Goal: Task Accomplishment & Management: Use online tool/utility

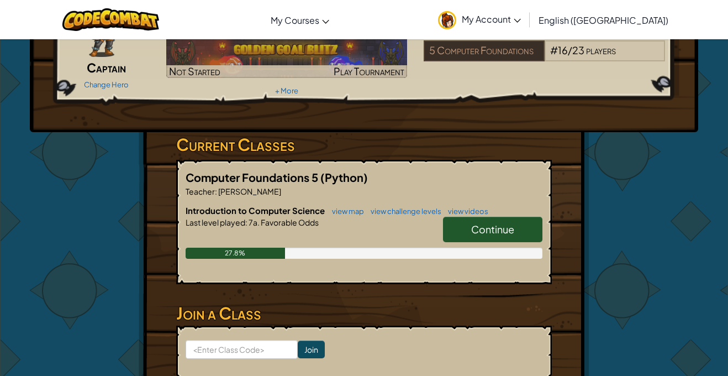
scroll to position [98, 0]
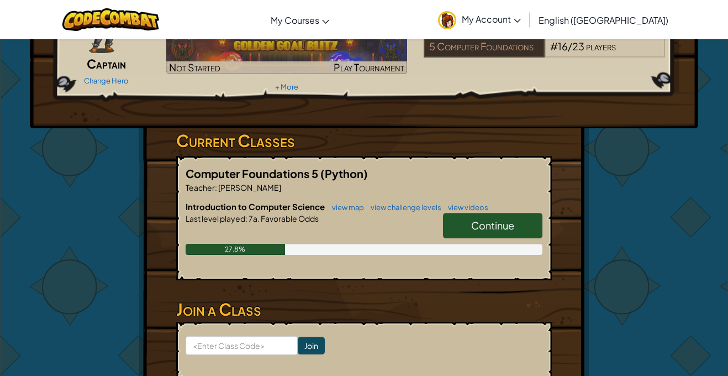
click at [466, 229] on link "Continue" at bounding box center [492, 225] width 99 height 25
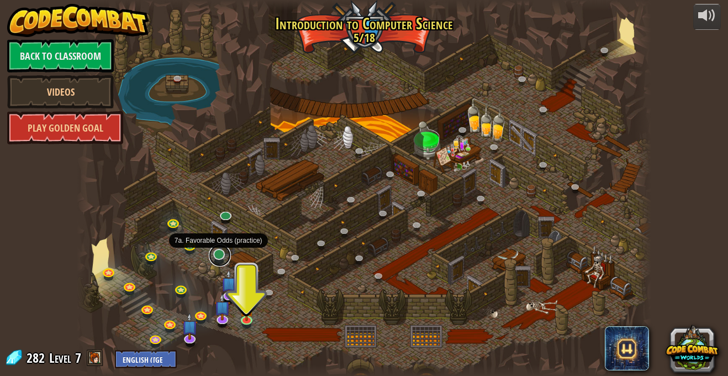
click at [217, 256] on link at bounding box center [220, 255] width 22 height 22
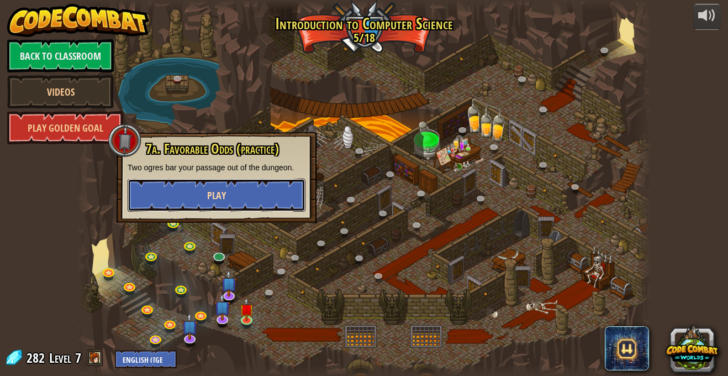
click at [210, 199] on span "Play" at bounding box center [216, 195] width 19 height 14
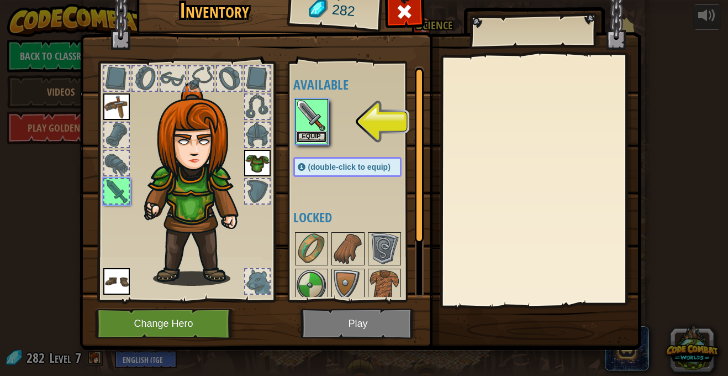
click at [322, 133] on button "Equip" at bounding box center [311, 137] width 31 height 12
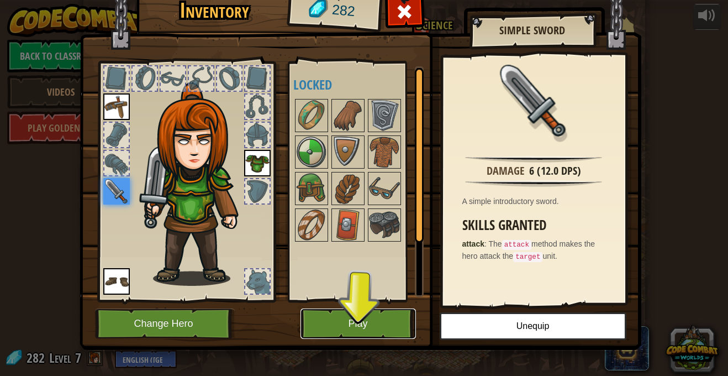
click at [376, 324] on button "Play" at bounding box center [358, 323] width 115 height 30
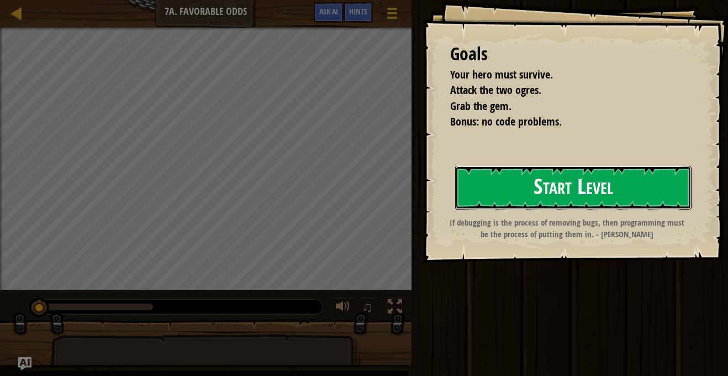
click at [526, 180] on button "Start Level" at bounding box center [573, 188] width 237 height 44
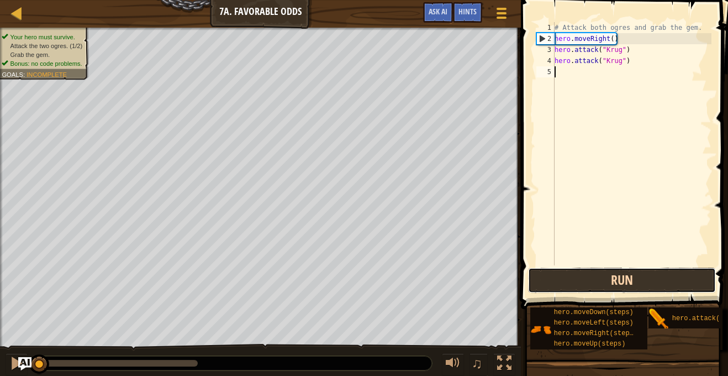
click at [626, 274] on button "Run" at bounding box center [622, 279] width 188 height 25
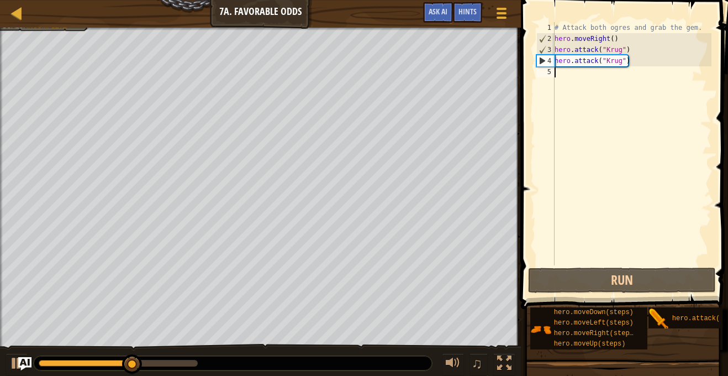
type textarea "h"
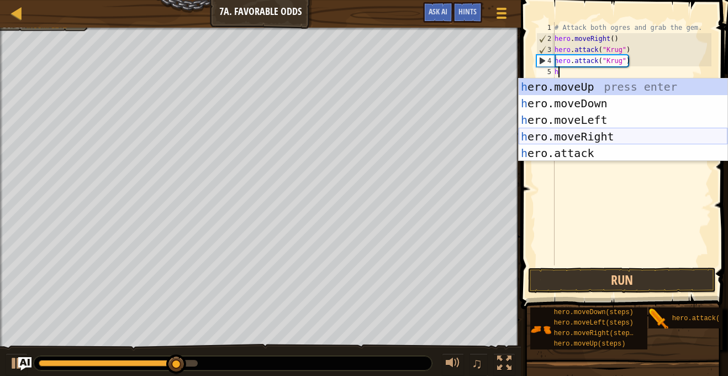
click at [612, 131] on div "h ero.moveUp press enter h ero.moveDown press enter h ero.moveLeft press enter …" at bounding box center [623, 136] width 209 height 116
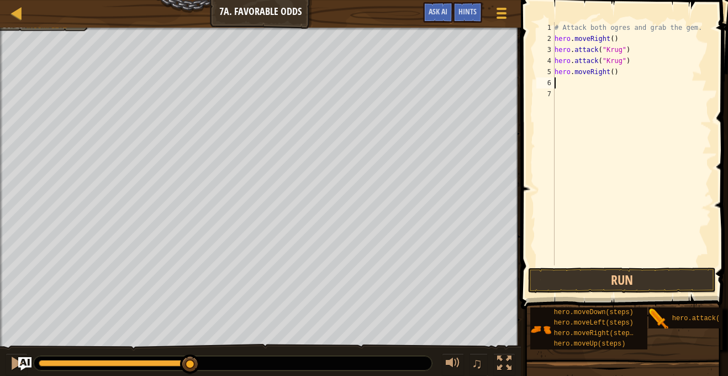
click at [569, 84] on div "# Attack both ogres and grab the gem. hero . moveRight ( ) hero . attack ( "Kru…" at bounding box center [632, 154] width 159 height 265
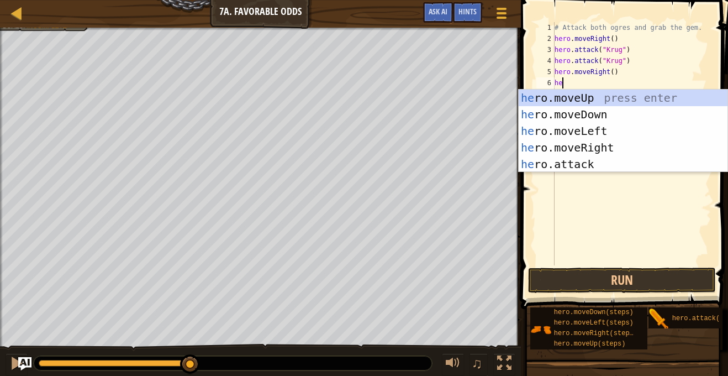
type textarea "her"
click at [581, 98] on div "her o.moveUp press enter her o.moveDown press enter her o.moveLeft press enter …" at bounding box center [623, 148] width 209 height 116
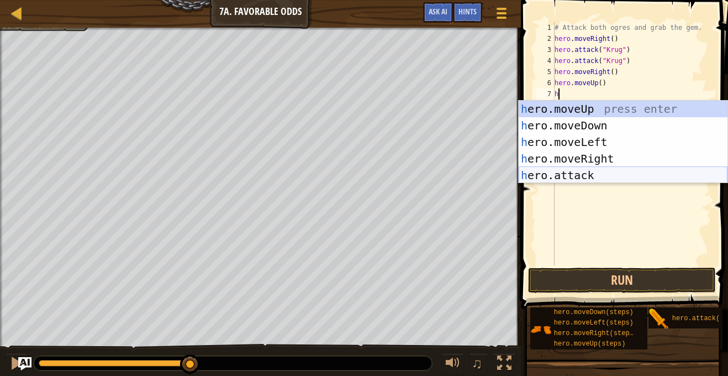
click at [607, 172] on div "h ero.moveUp press enter h ero.moveDown press enter h ero.moveLeft press enter …" at bounding box center [623, 159] width 209 height 116
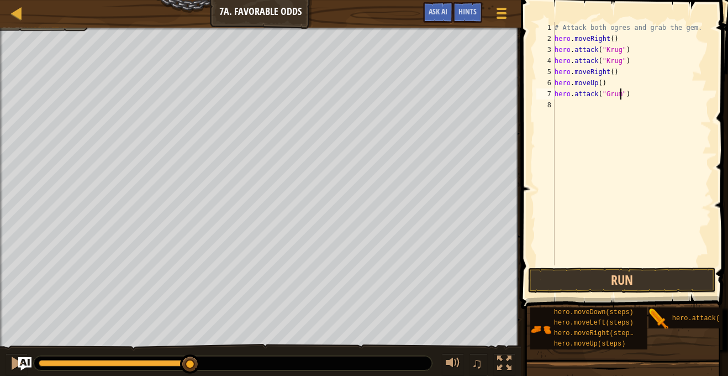
scroll to position [5, 10]
type textarea "hero.attack("Grump")"
click at [574, 103] on div "# Attack both ogres and grab the gem. hero . moveRight ( ) hero . attack ( "Kru…" at bounding box center [632, 154] width 159 height 265
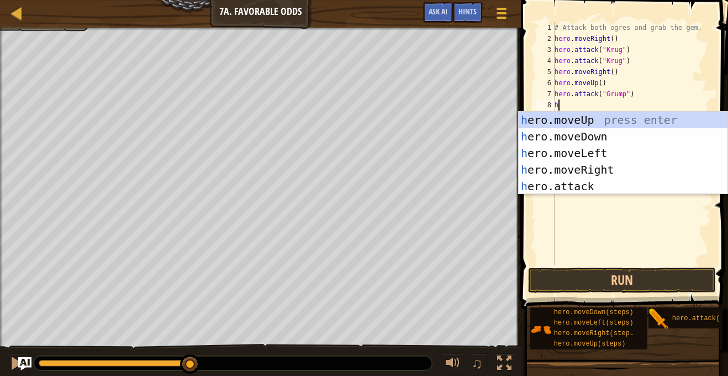
scroll to position [5, 1]
click at [608, 184] on div "he ro.moveUp press enter he ro.moveDown press enter he ro.moveLeft press enter …" at bounding box center [623, 170] width 209 height 116
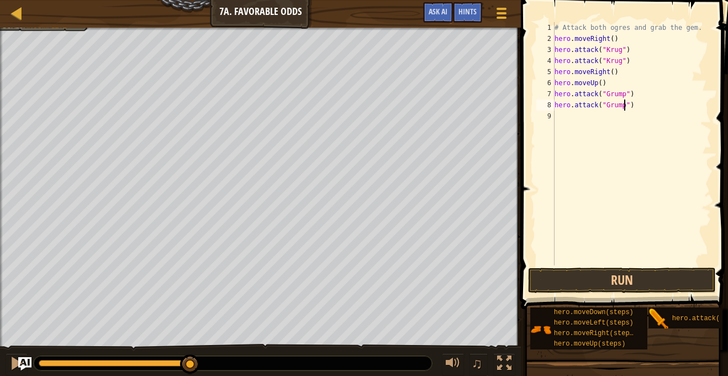
scroll to position [5, 10]
type textarea "hero.attack("Grump")"
click at [662, 275] on button "Run" at bounding box center [622, 279] width 188 height 25
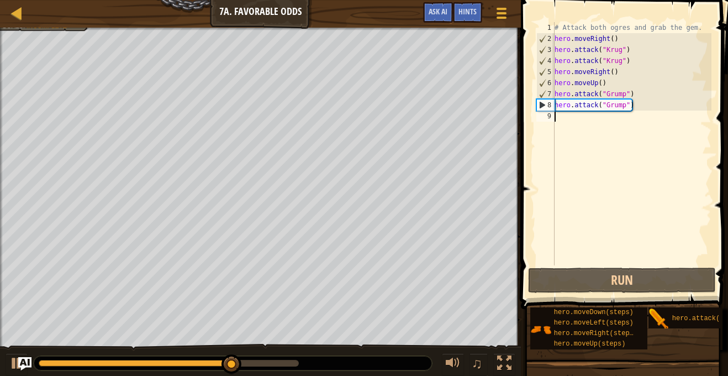
click at [570, 118] on div "# Attack both ogres and grab the gem. hero . moveRight ( ) hero . attack ( "Kru…" at bounding box center [632, 154] width 159 height 265
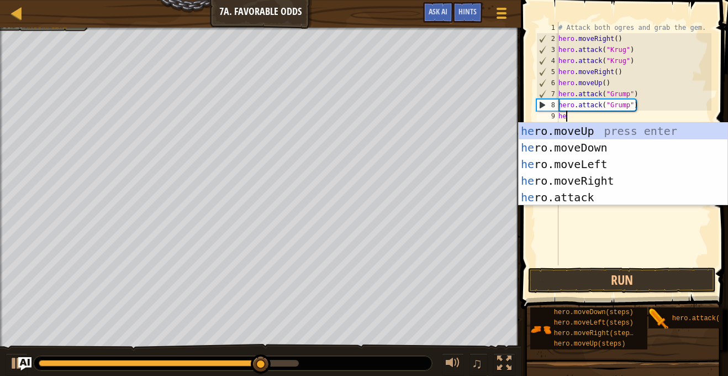
type textarea "her"
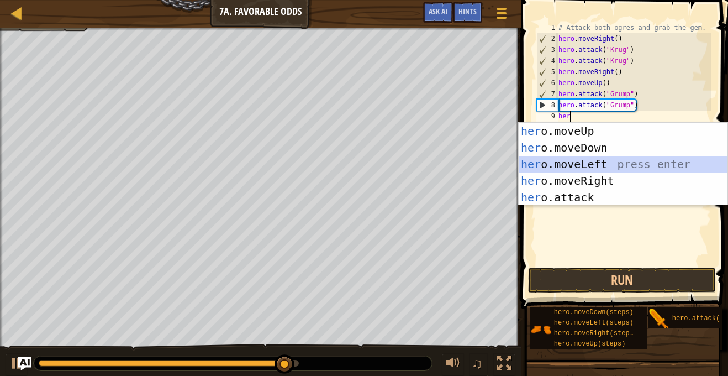
click at [592, 161] on div "her o.moveUp press enter her o.moveDown press enter her o.moveLeft press enter …" at bounding box center [623, 181] width 209 height 116
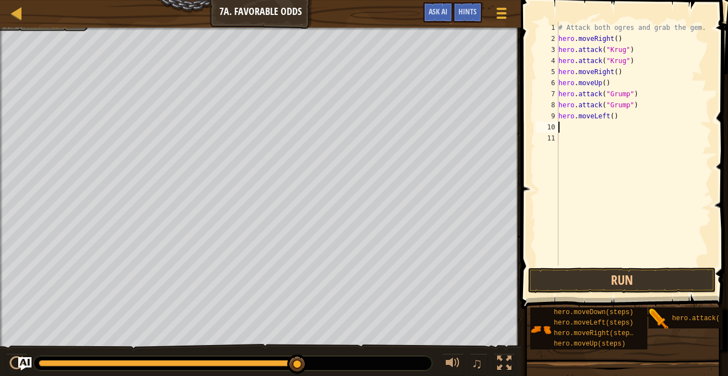
click at [612, 116] on div "# Attack both ogres and grab the gem. hero . moveRight ( ) hero . attack ( "Kru…" at bounding box center [633, 154] width 155 height 265
type textarea "hero.moveLeft(2)"
click at [629, 284] on button "Run" at bounding box center [622, 279] width 188 height 25
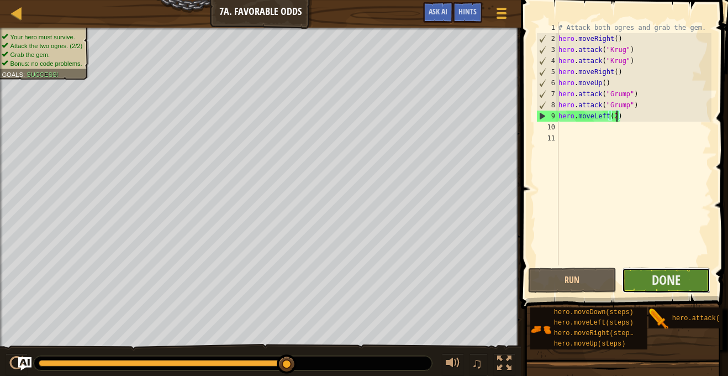
click at [649, 283] on button "Done" at bounding box center [666, 279] width 88 height 25
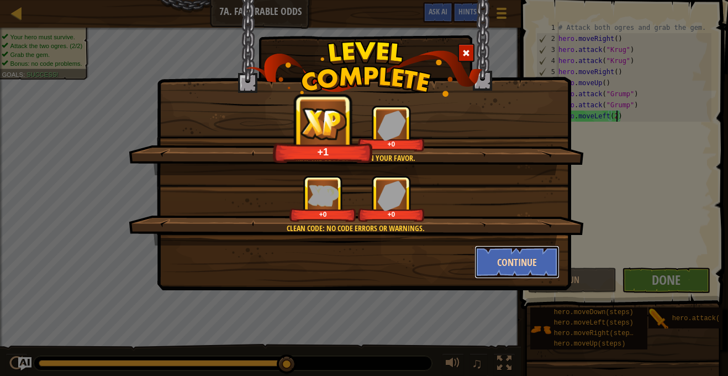
click at [535, 269] on button "Continue" at bounding box center [518, 261] width 86 height 33
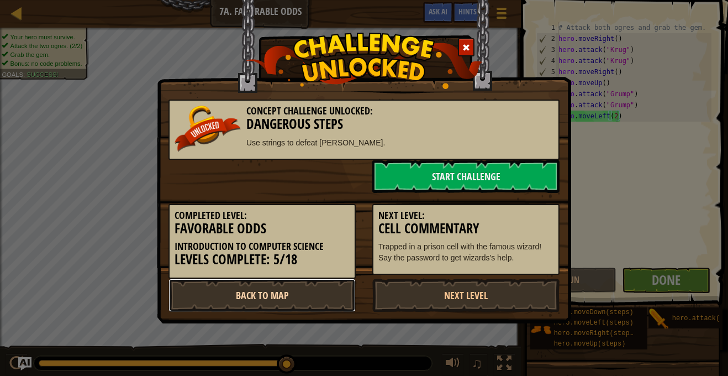
click at [308, 293] on link "Back to Map" at bounding box center [262, 295] width 187 height 33
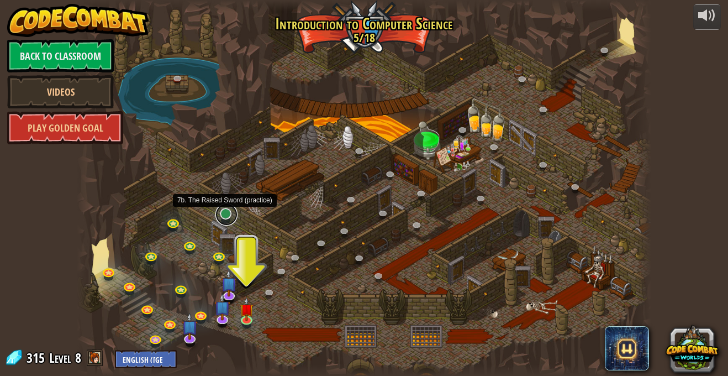
click at [225, 213] on link at bounding box center [227, 214] width 22 height 22
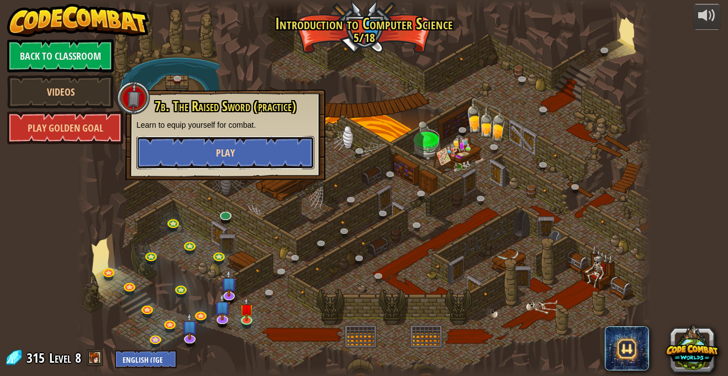
click at [222, 152] on span "Play" at bounding box center [225, 153] width 19 height 14
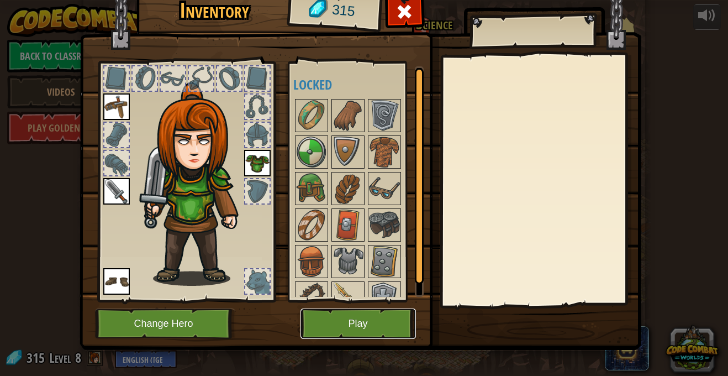
click at [392, 325] on button "Play" at bounding box center [358, 323] width 115 height 30
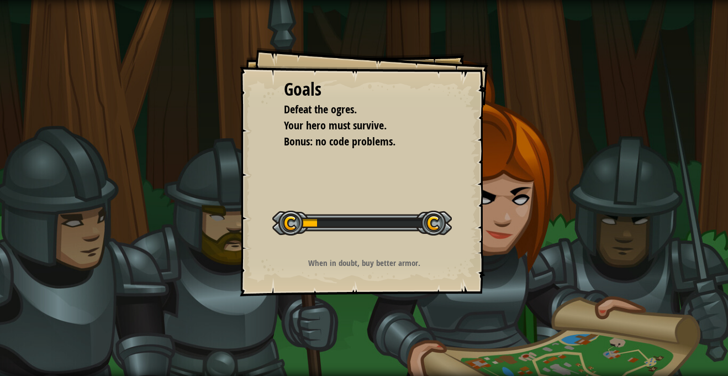
click at [489, 274] on div "Goals Defeat the ogres. Your hero must survive. Bonus: no code problems. Start …" at bounding box center [364, 188] width 728 height 376
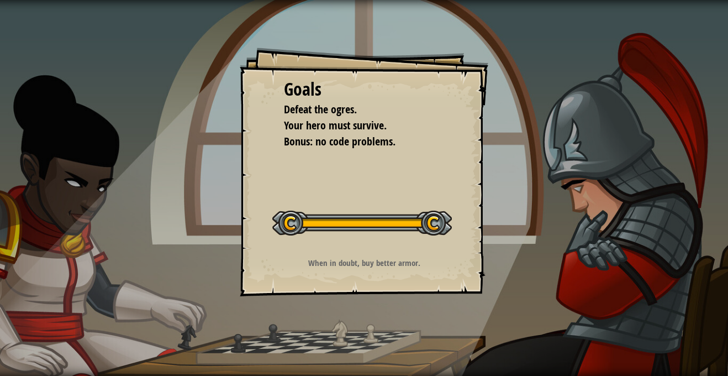
click at [372, 258] on p "When in doubt, buy better armor." at bounding box center [365, 263] width 222 height 12
click at [359, 234] on div at bounding box center [362, 223] width 180 height 25
click at [398, 156] on div "Goals Defeat the ogres. Your hero must survive. Bonus: no code problems. Start …" at bounding box center [364, 172] width 249 height 249
click at [339, 124] on span "Your hero must survive." at bounding box center [335, 125] width 103 height 15
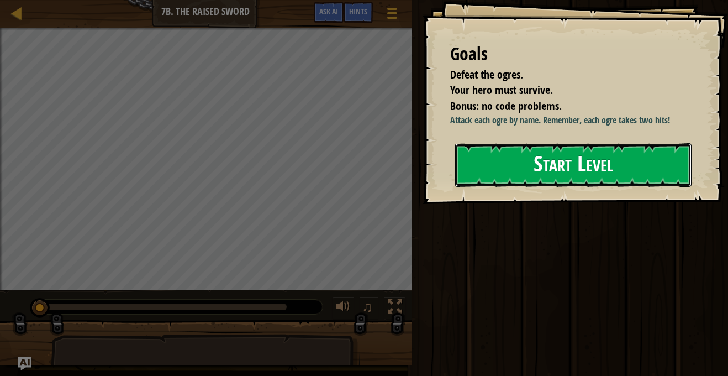
click at [495, 187] on button "Start Level" at bounding box center [573, 165] width 237 height 44
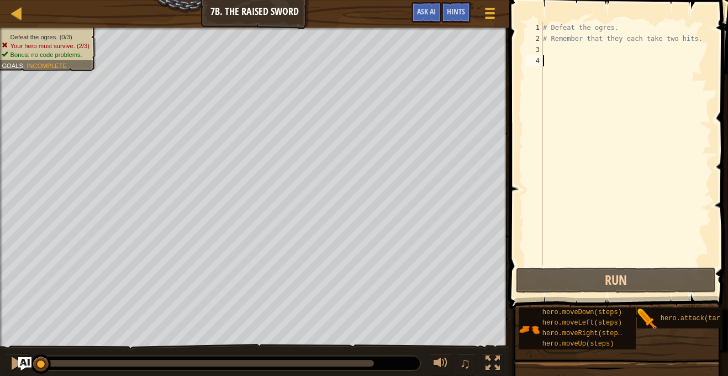
click at [552, 50] on div "# Defeat the ogres. # Remember that they each take two hits." at bounding box center [626, 154] width 171 height 265
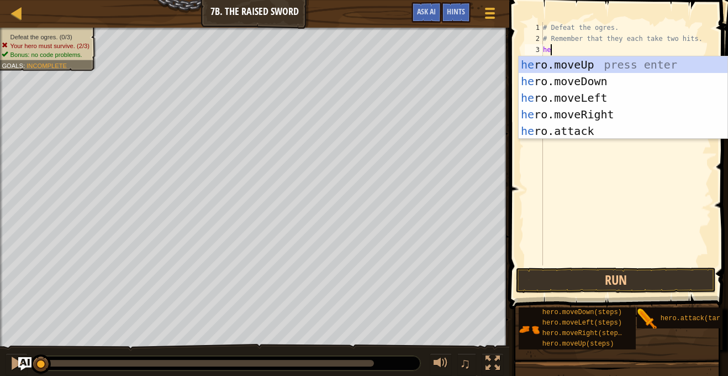
type textarea "her"
click at [625, 111] on div "her o.moveUp press enter her o.moveDown press enter her o.moveLeft press enter …" at bounding box center [623, 114] width 209 height 116
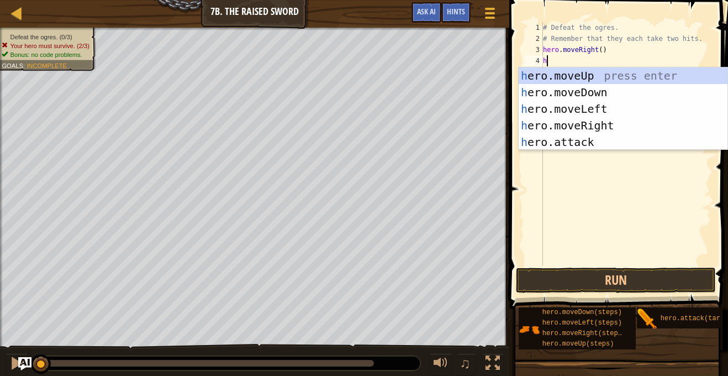
scroll to position [5, 1]
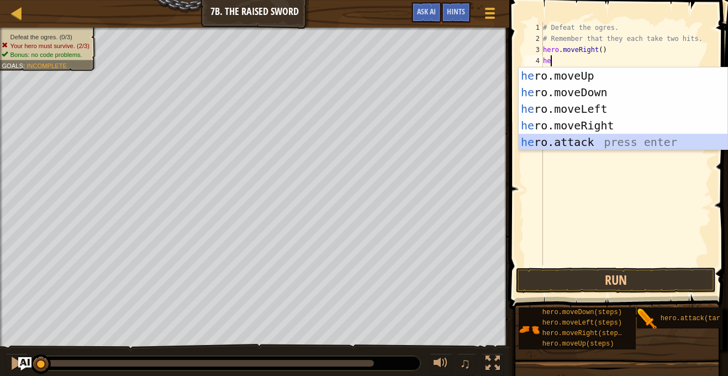
click at [584, 141] on div "he ro.moveUp press enter he ro.moveDown press enter he ro.moveLeft press enter …" at bounding box center [623, 125] width 209 height 116
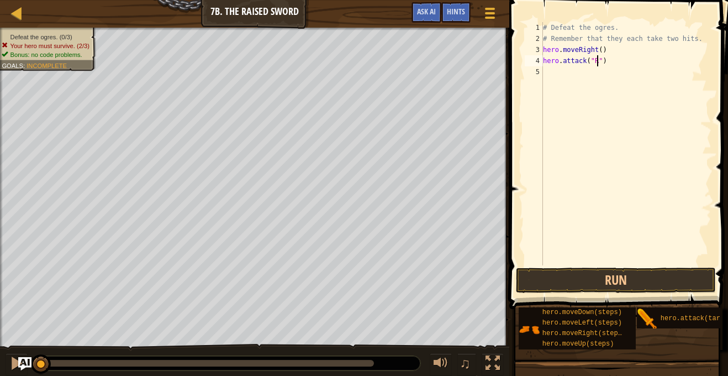
type textarea "hero.attack("Rig")"
click at [556, 72] on div "# Defeat the ogres. # Remember that they each take two hits. hero . moveRight (…" at bounding box center [626, 154] width 171 height 265
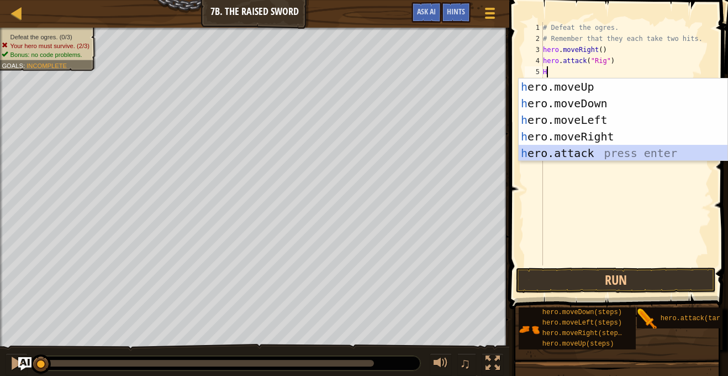
click at [580, 148] on div "h ero.moveUp press enter h ero.moveDown press enter h ero.moveLeft press enter …" at bounding box center [623, 136] width 209 height 116
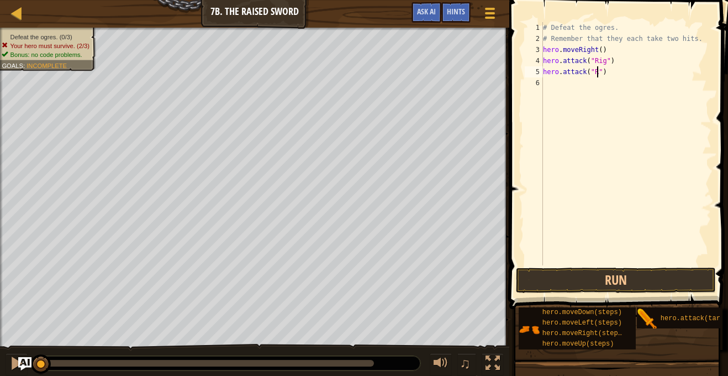
type textarea "hero.attack("Rig")"
click at [580, 86] on div "# Defeat the ogres. # Remember that they each take two hits. hero . moveRight (…" at bounding box center [626, 154] width 171 height 265
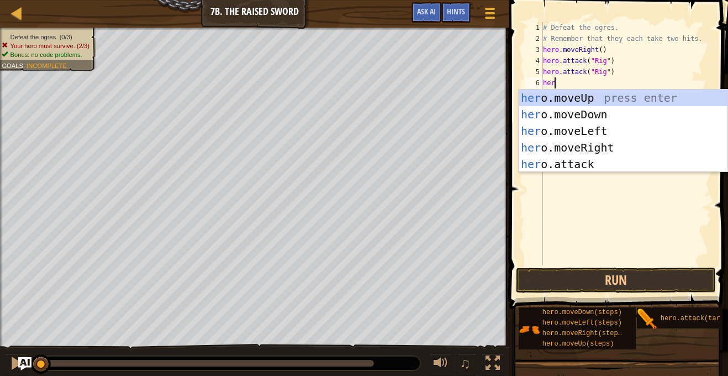
scroll to position [5, 1]
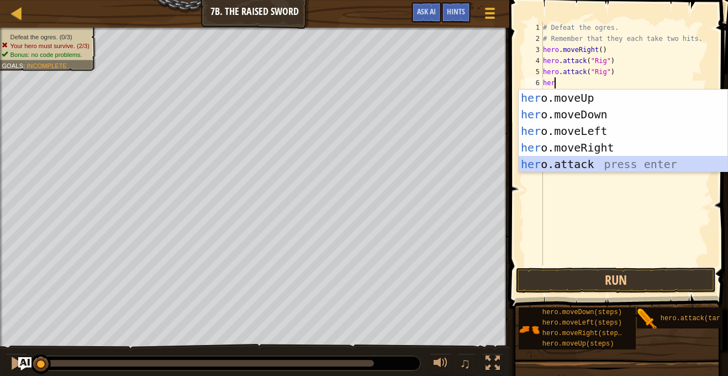
click at [600, 159] on div "her o.moveUp press enter her o.moveDown press enter her o.moveLeft press enter …" at bounding box center [623, 148] width 209 height 116
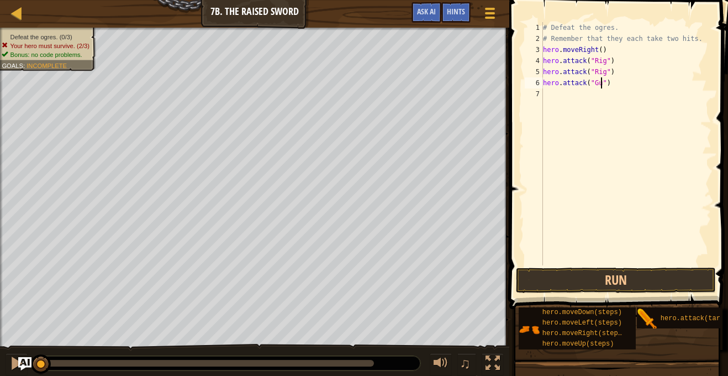
type textarea "hero.attack("Gurt")"
click at [570, 98] on div "# Defeat the ogres. # Remember that they each take two hits. hero . moveRight (…" at bounding box center [626, 154] width 171 height 265
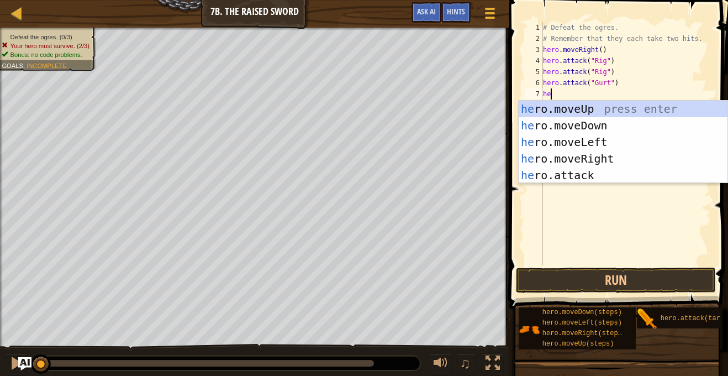
scroll to position [5, 1]
click at [602, 175] on div "her o.moveUp press enter her o.moveDown press enter her o.moveLeft press enter …" at bounding box center [623, 159] width 209 height 116
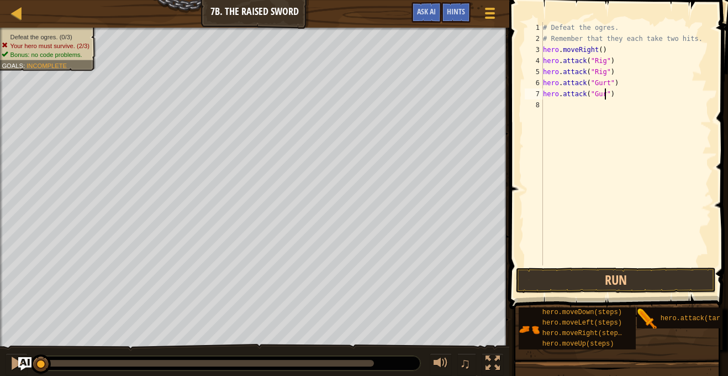
type textarea "hero.attack("Gurt")"
click at [571, 108] on div "# Defeat the ogres. # Remember that they each take two hits. hero . moveRight (…" at bounding box center [626, 154] width 171 height 265
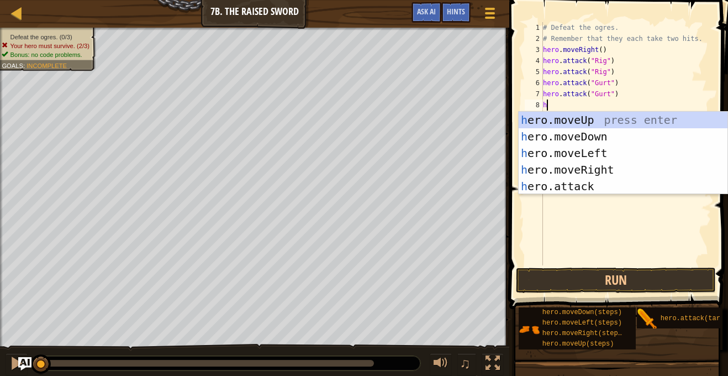
scroll to position [5, 1]
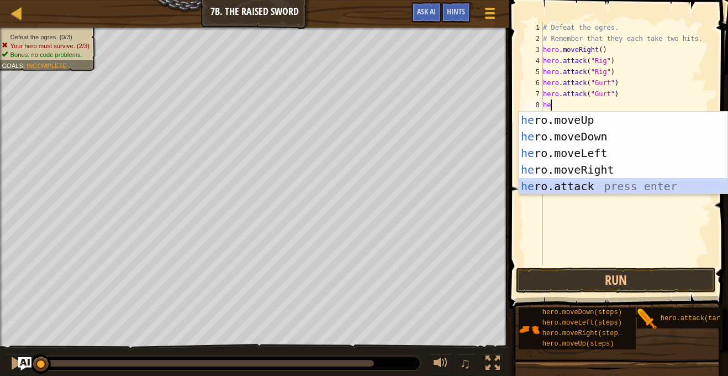
click at [596, 181] on div "he ro.moveUp press enter he ro.moveDown press enter he ro.moveLeft press enter …" at bounding box center [623, 170] width 209 height 116
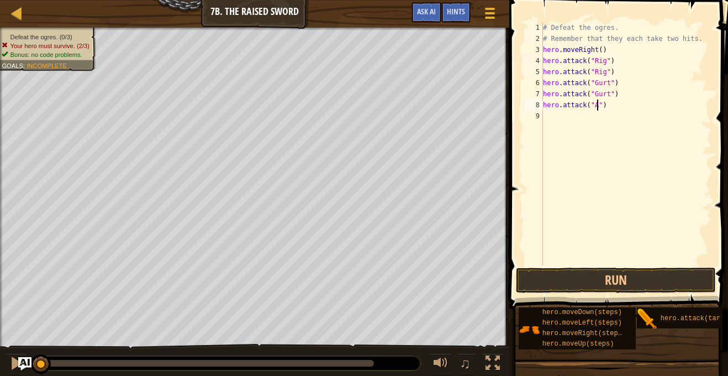
type textarea "hero.attack("Ack")"
click at [587, 112] on div "# Defeat the ogres. # Remember that they each take two hits. hero . moveRight (…" at bounding box center [626, 154] width 171 height 265
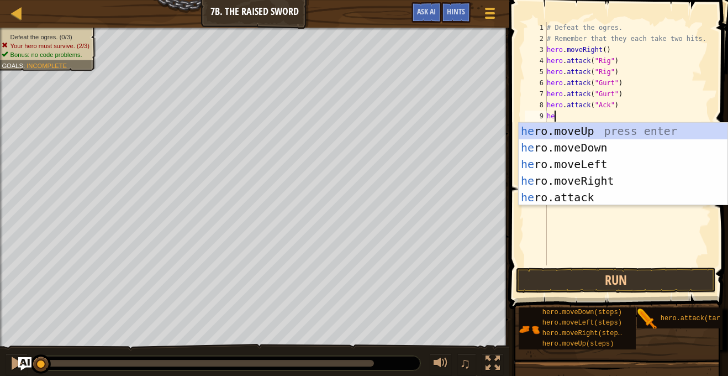
scroll to position [5, 1]
click at [600, 197] on div "her o.moveUp press enter her o.moveDown press enter her o.moveLeft press enter …" at bounding box center [623, 181] width 209 height 116
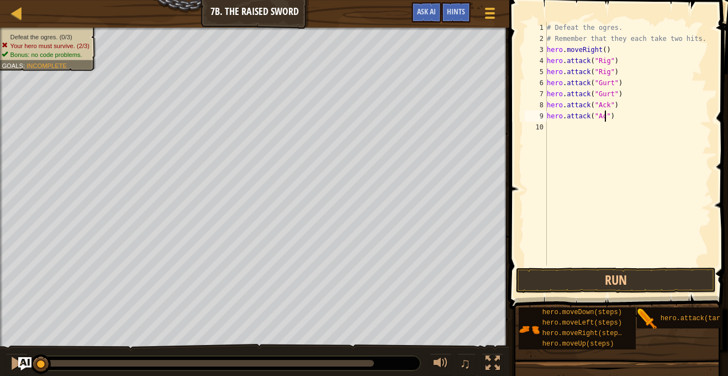
scroll to position [5, 9]
type textarea "hero.attack("Ack")"
click at [603, 281] on button "Run" at bounding box center [615, 279] width 199 height 25
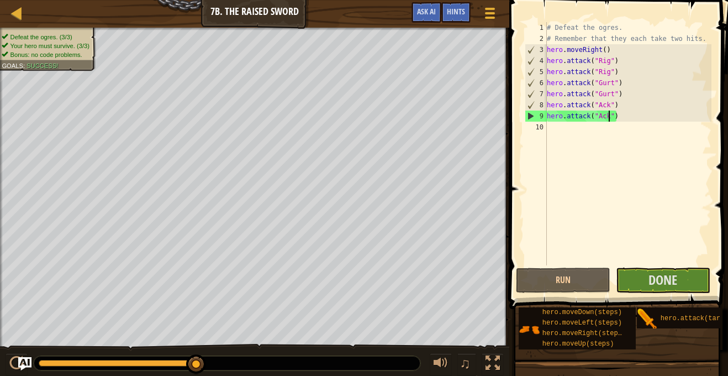
click at [570, 130] on div "# Defeat the ogres. # Remember that they each take two hits. hero . moveRight (…" at bounding box center [628, 154] width 167 height 265
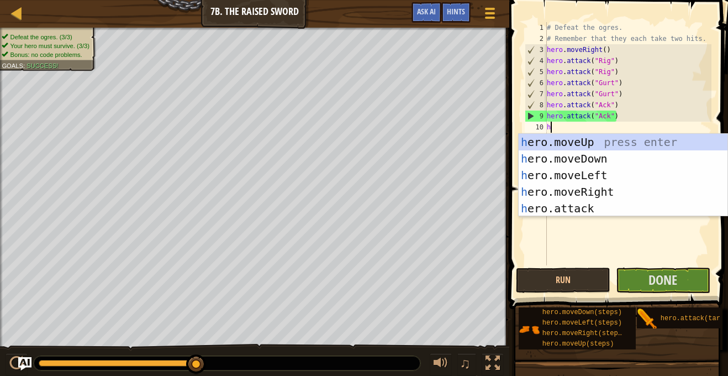
type textarea "her"
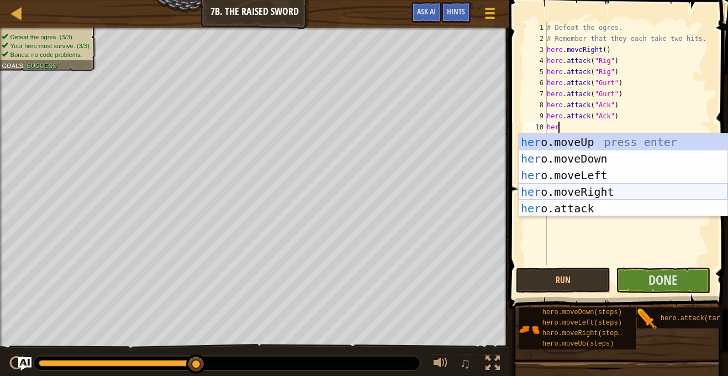
click at [598, 191] on div "her o.moveUp press enter her o.moveDown press enter her o.moveLeft press enter …" at bounding box center [623, 192] width 209 height 116
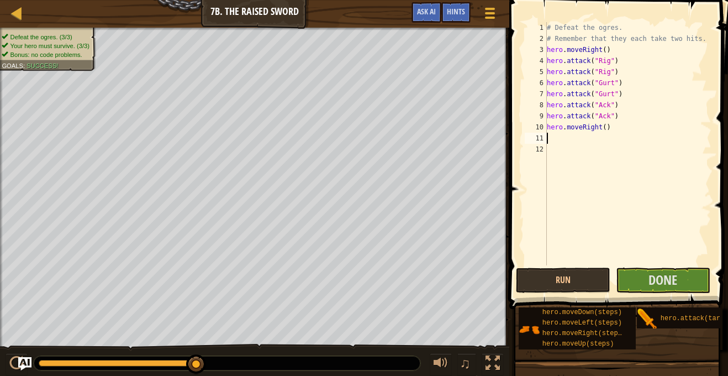
scroll to position [5, 0]
click at [606, 129] on div "# Defeat the ogres. # Remember that they each take two hits. hero . moveRight (…" at bounding box center [628, 154] width 167 height 265
type textarea "hero.moveRight(2)"
click at [626, 274] on button "Done" at bounding box center [663, 279] width 94 height 25
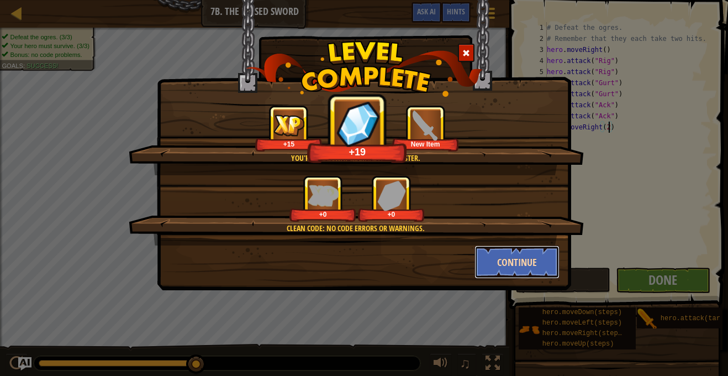
click at [525, 260] on button "Continue" at bounding box center [518, 261] width 86 height 33
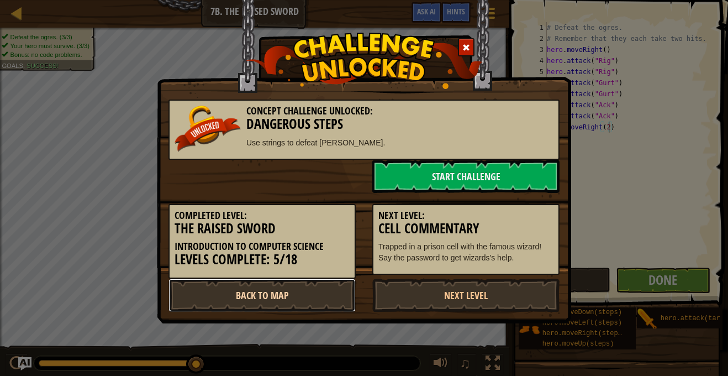
click at [334, 300] on link "Back to Map" at bounding box center [262, 295] width 187 height 33
